Goal: Check status: Check status

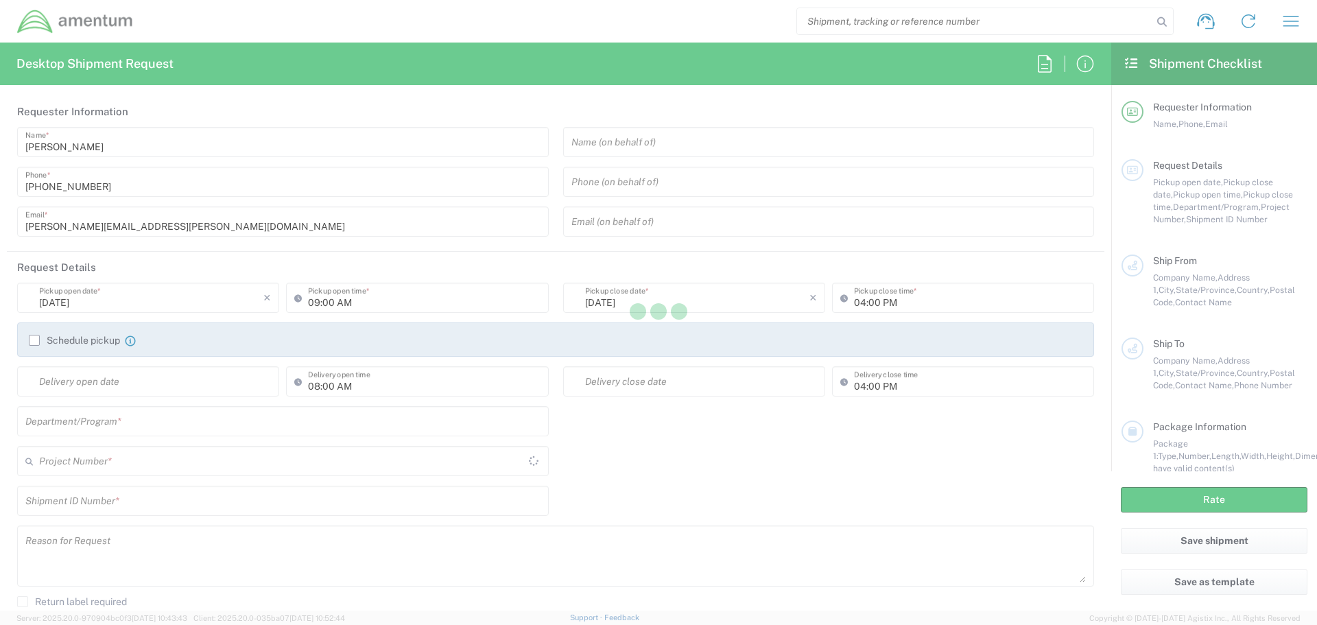
type input "[GEOGRAPHIC_DATA]"
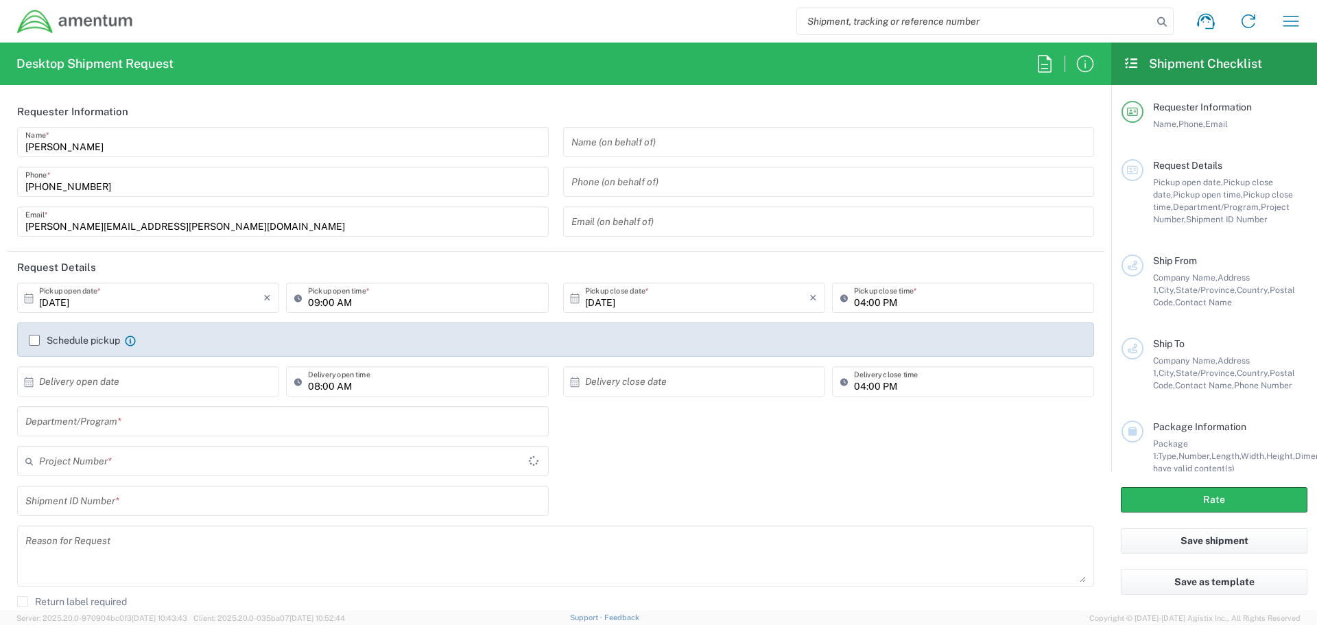
type input "[DOMAIN_NAME]"
click at [1292, 26] on icon "button" at bounding box center [1292, 21] width 16 height 10
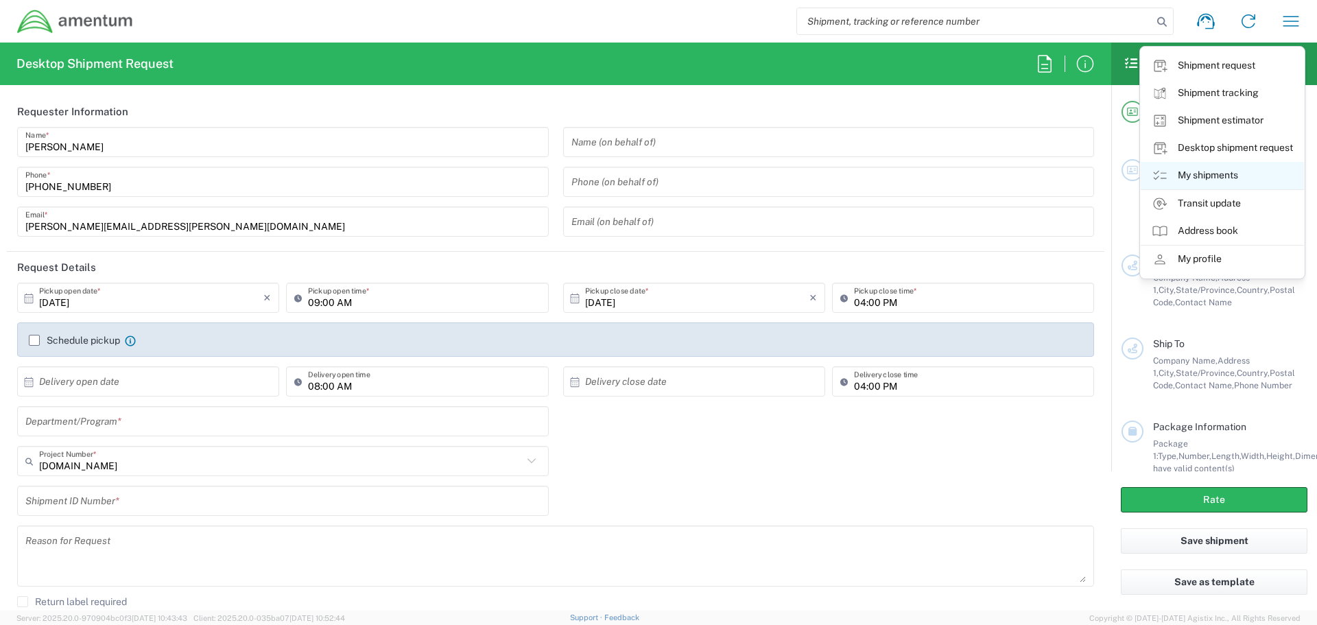
click at [1207, 170] on link "My shipments" at bounding box center [1222, 175] width 163 height 27
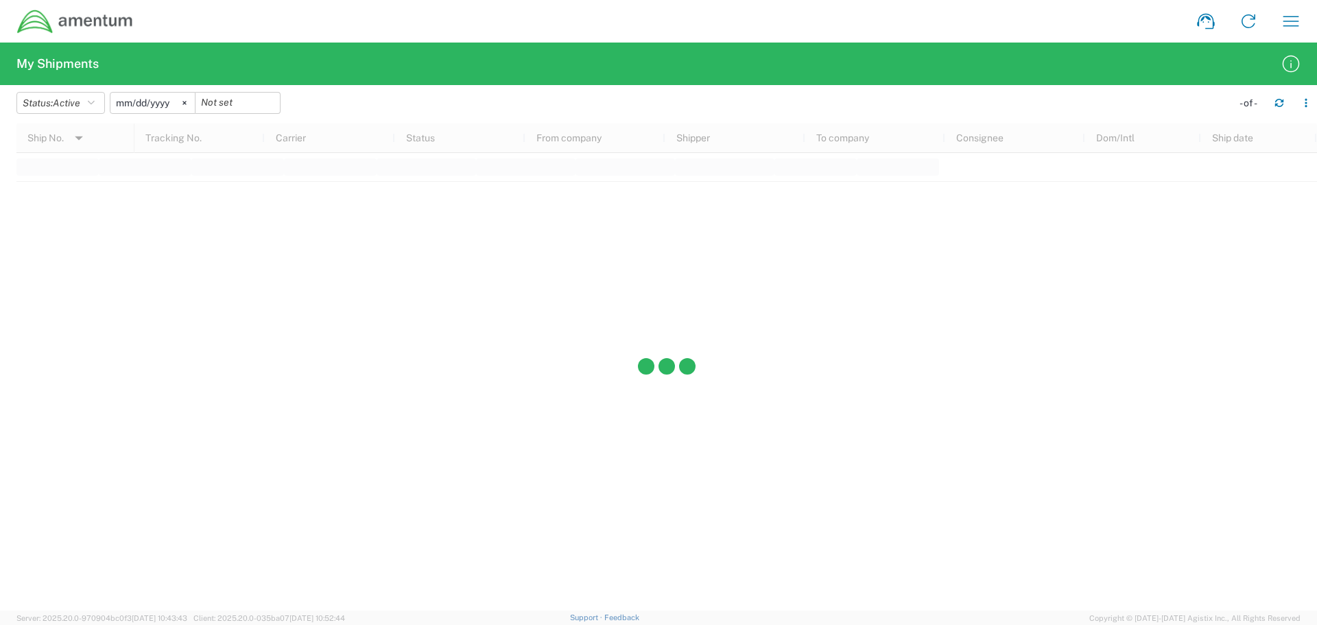
click at [170, 104] on input "[DATE]" at bounding box center [152, 103] width 84 height 21
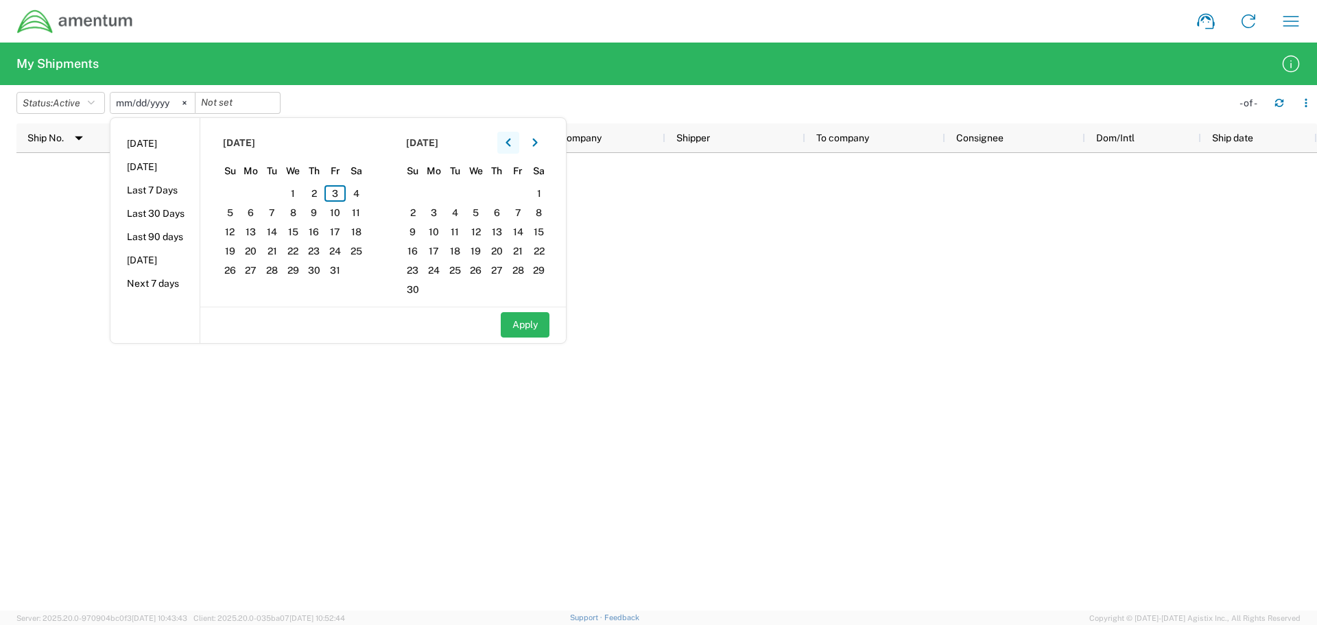
click at [512, 149] on button "button" at bounding box center [508, 143] width 22 height 22
click at [512, 148] on button "button" at bounding box center [508, 143] width 22 height 22
click at [511, 148] on icon "button" at bounding box center [508, 143] width 5 height 10
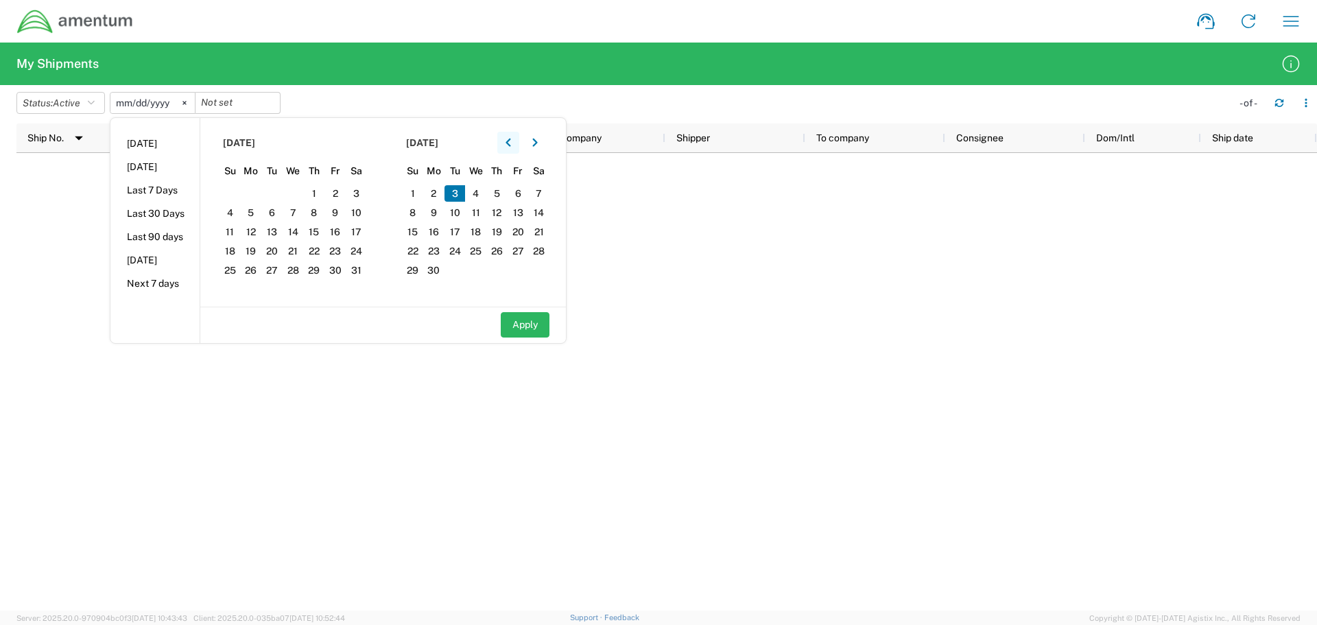
click at [511, 148] on icon "button" at bounding box center [508, 143] width 5 height 10
click at [355, 184] on section "[DATE] Su Mo Tu We Th Fr Sa 26 27 28 29 30 31 1 2 3 4 5 6 7 8 9 10 11 12 13 14 …" at bounding box center [291, 212] width 183 height 189
click at [359, 196] on span "1" at bounding box center [356, 193] width 21 height 16
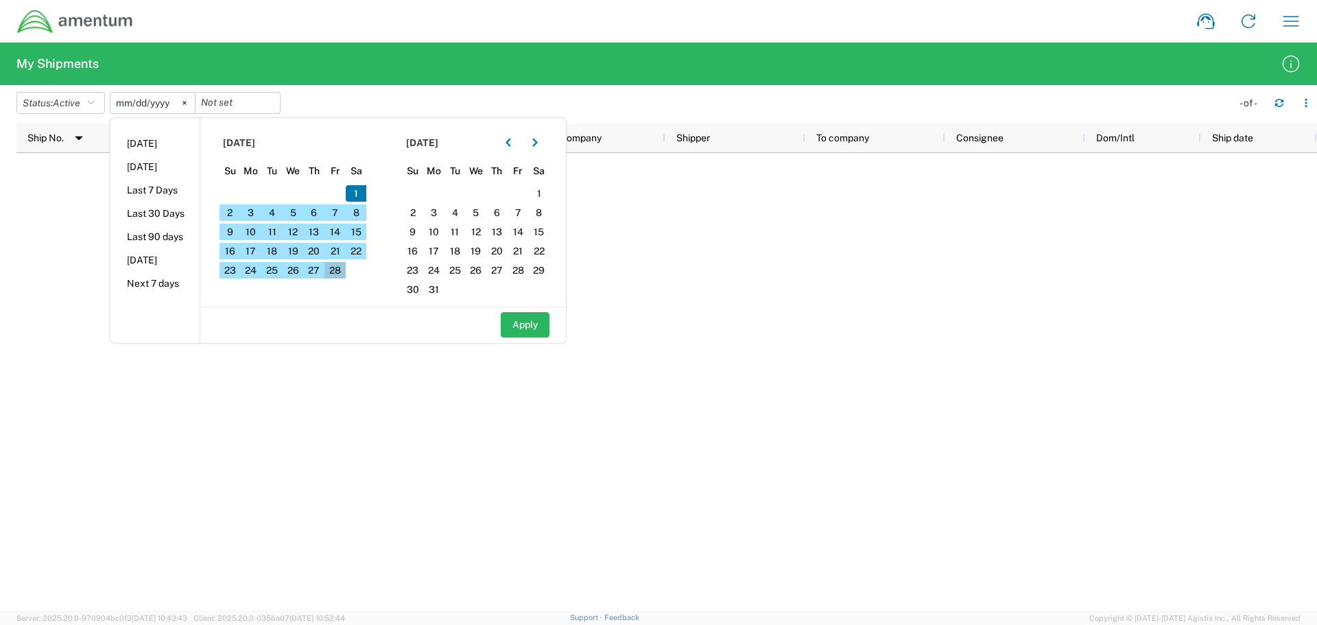
click at [344, 273] on span "28" at bounding box center [335, 270] width 21 height 16
click at [535, 327] on button "Apply" at bounding box center [525, 324] width 49 height 25
type input "[DATE]"
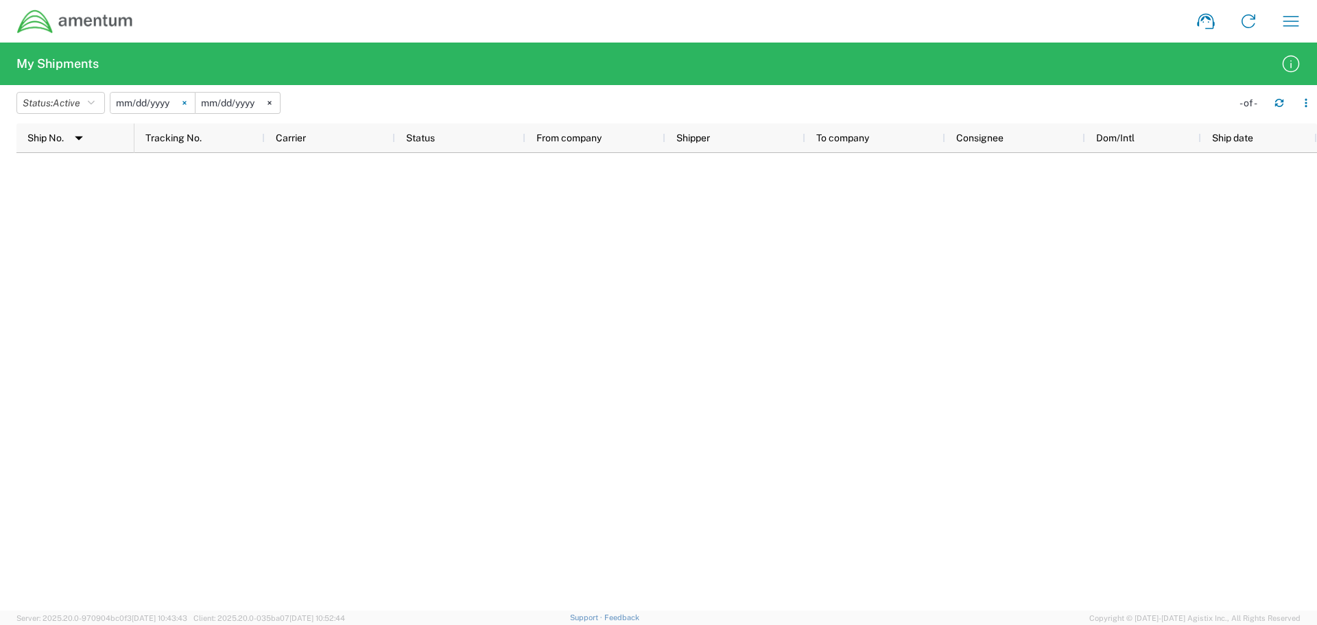
click at [187, 103] on icon at bounding box center [185, 103] width 4 height 4
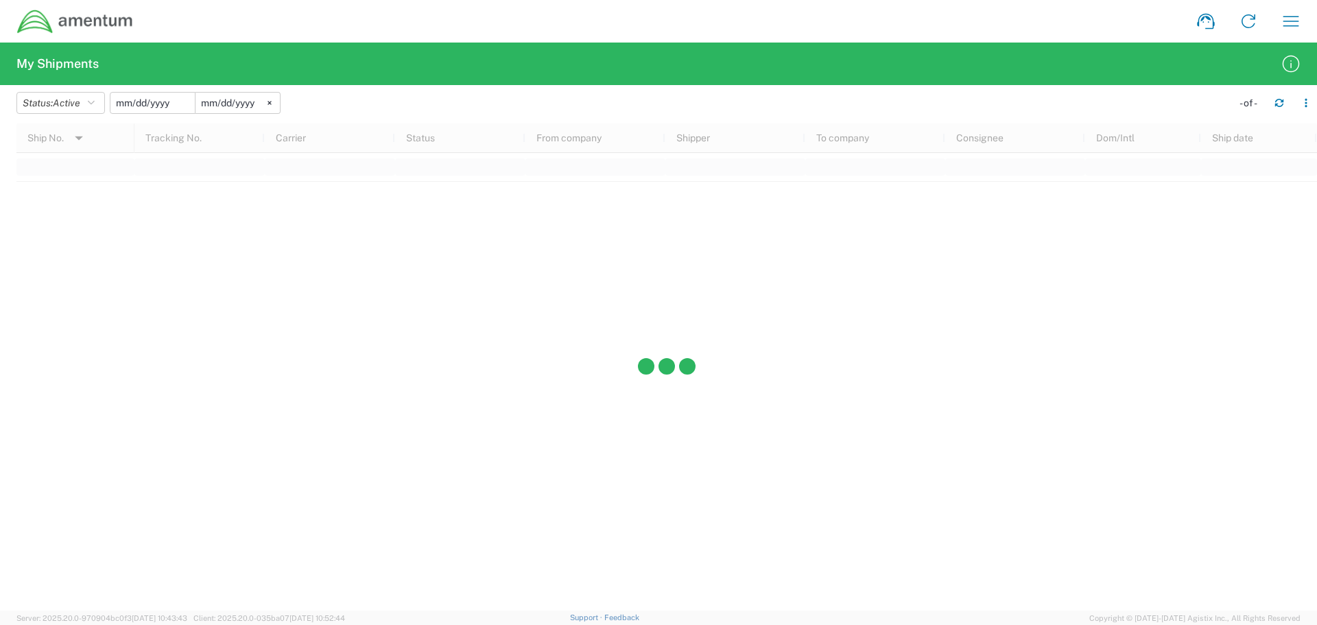
click at [167, 106] on input "date" at bounding box center [152, 103] width 84 height 21
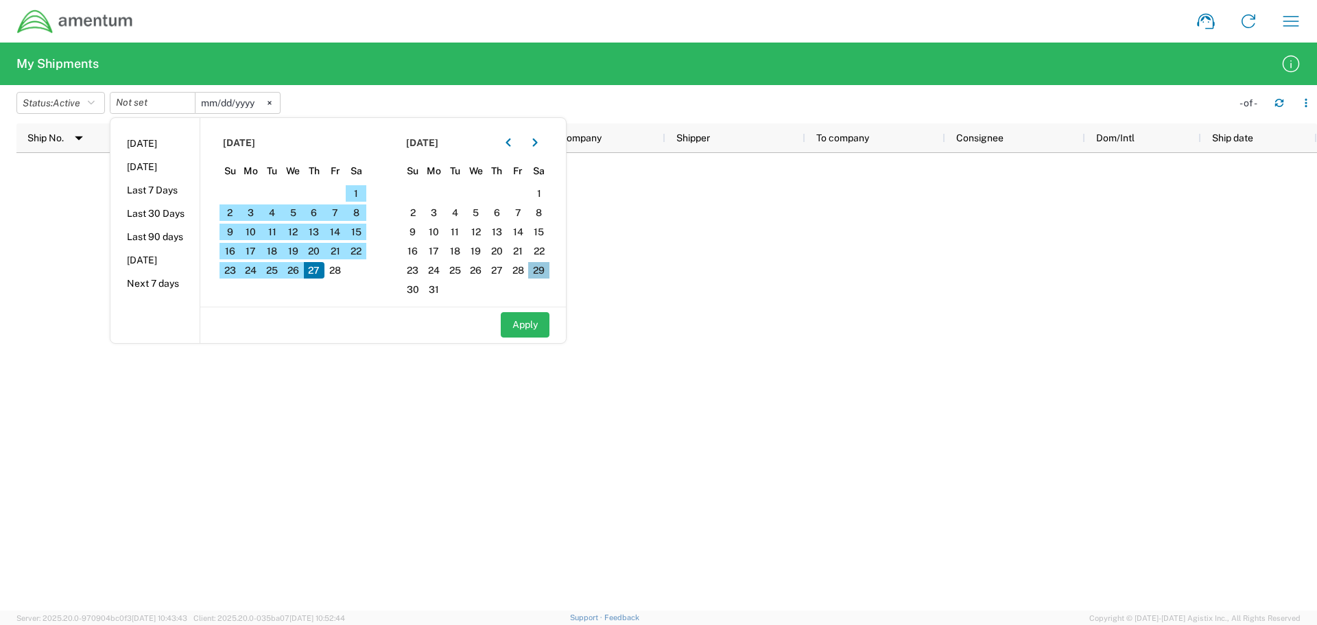
drag, startPoint x: 537, startPoint y: 191, endPoint x: 543, endPoint y: 277, distance: 85.9
click at [543, 184] on div "23 24 25 26 27 28 1 2 3 4 5 6 7 8 9 10 11 12 13 14 15 16 17 18 19 20 21 22 23 2…" at bounding box center [477, 184] width 148 height 0
click at [337, 274] on span "28" at bounding box center [335, 270] width 21 height 16
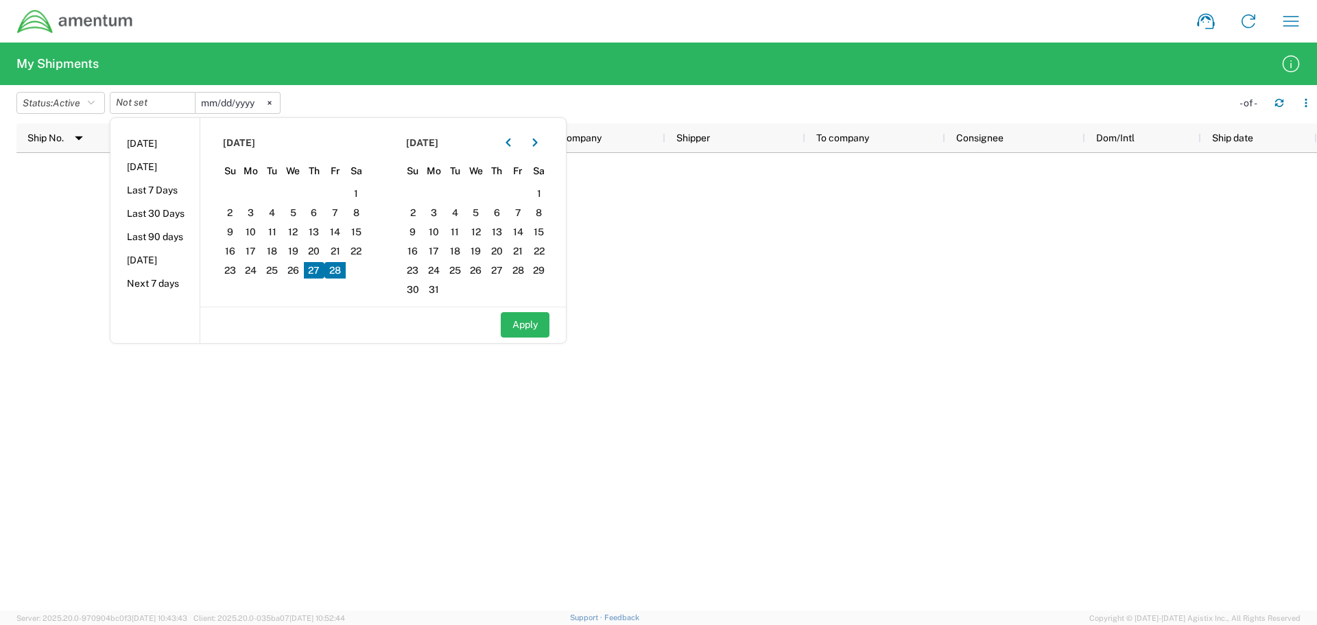
click at [338, 273] on span "28" at bounding box center [335, 270] width 21 height 16
click at [442, 290] on span "31" at bounding box center [433, 289] width 21 height 16
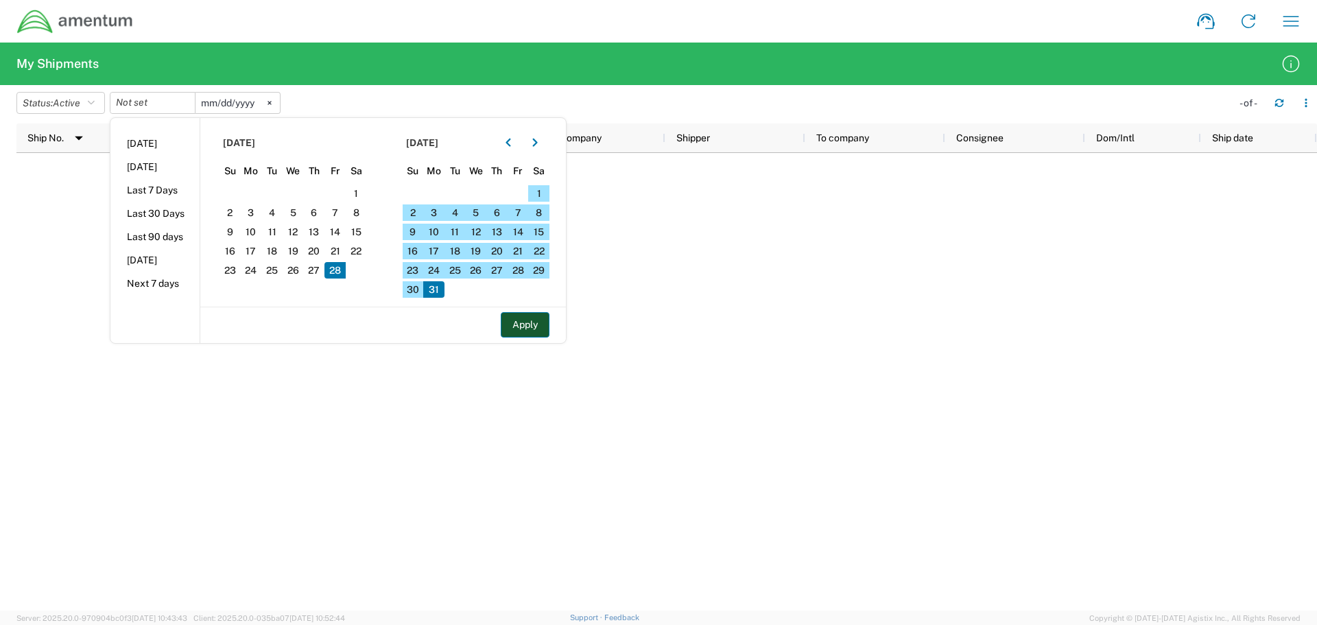
click at [527, 323] on button "Apply" at bounding box center [525, 324] width 49 height 25
type input "[DATE]"
